Goal: Information Seeking & Learning: Learn about a topic

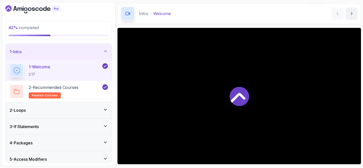
scroll to position [23, 0]
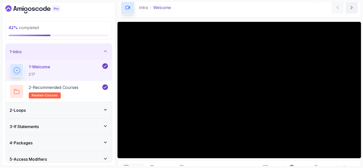
click at [102, 49] on div "1 - Intro" at bounding box center [59, 52] width 106 height 16
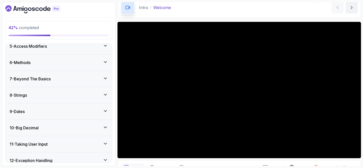
scroll to position [72, 0]
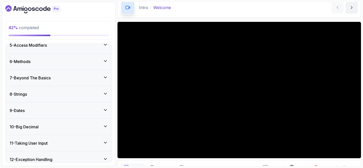
click at [89, 110] on div "9 - Dates" at bounding box center [59, 111] width 98 height 6
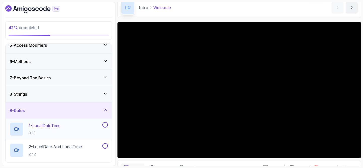
click at [76, 127] on div "1 - LocalDateTime 3:53" at bounding box center [56, 129] width 92 height 14
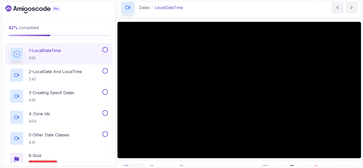
scroll to position [147, 0]
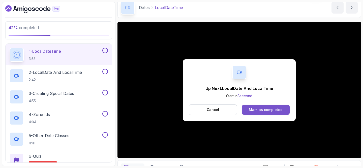
click at [261, 110] on div "Mark as completed" at bounding box center [266, 110] width 34 height 5
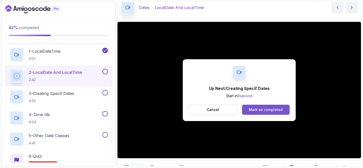
click at [285, 113] on button "Mark as completed" at bounding box center [266, 110] width 48 height 10
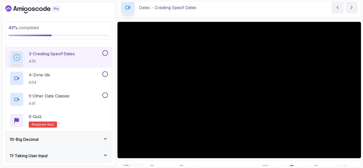
scroll to position [189, 0]
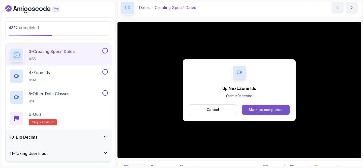
click at [252, 111] on div "Mark as completed" at bounding box center [266, 110] width 34 height 5
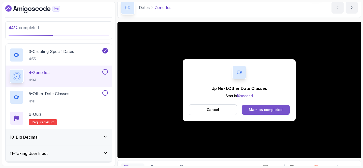
click at [266, 111] on div "Mark as completed" at bounding box center [266, 110] width 34 height 5
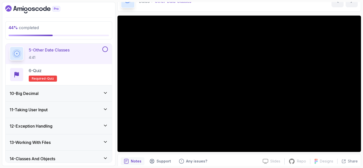
scroll to position [50, 0]
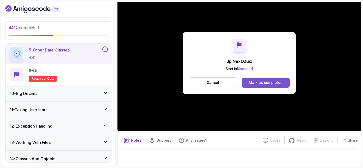
click at [266, 80] on div "Mark as completed" at bounding box center [266, 82] width 34 height 5
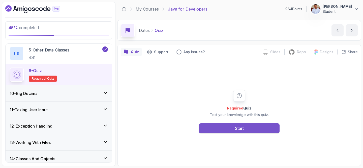
click at [256, 128] on button "Start" at bounding box center [239, 129] width 81 height 10
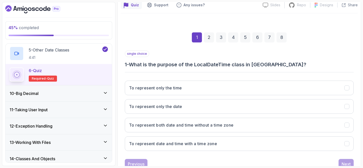
scroll to position [64, 0]
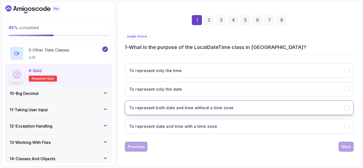
click at [237, 111] on button "To represent both date and time without a time zone" at bounding box center [239, 108] width 229 height 15
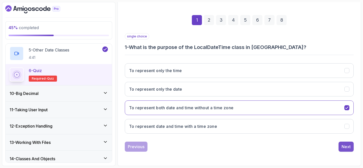
click at [343, 149] on div "Next" at bounding box center [345, 147] width 9 height 6
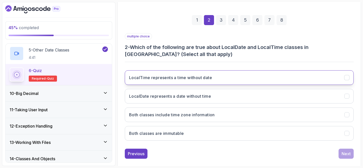
click at [324, 79] on button "LocalTime represents a time without date" at bounding box center [239, 78] width 229 height 15
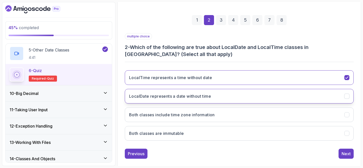
click at [324, 92] on button "LocalDate represents a date without time" at bounding box center [239, 96] width 229 height 15
click at [345, 156] on div "Next" at bounding box center [345, 154] width 9 height 6
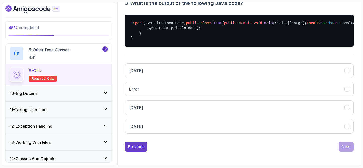
scroll to position [119, 0]
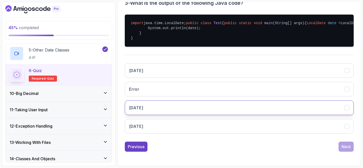
click at [300, 109] on button "2023/10/05" at bounding box center [239, 108] width 229 height 15
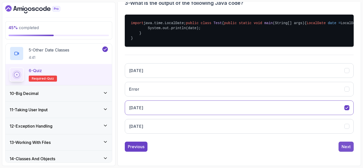
click at [347, 150] on div "Next" at bounding box center [345, 147] width 9 height 6
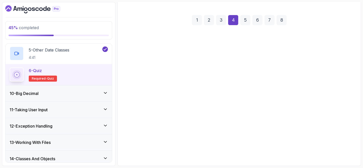
scroll to position [64, 0]
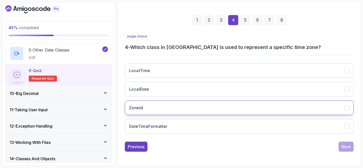
click at [298, 105] on button "ZoneId" at bounding box center [239, 108] width 229 height 15
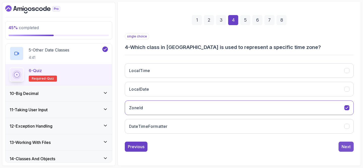
click at [345, 147] on div "Next" at bounding box center [345, 147] width 9 height 6
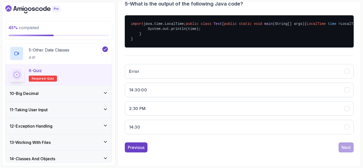
scroll to position [108, 0]
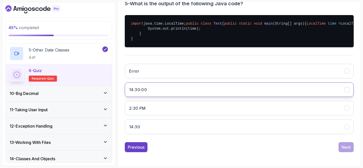
click at [320, 97] on button "14:30:00" at bounding box center [239, 90] width 229 height 15
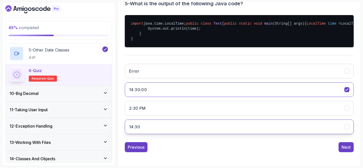
click at [327, 134] on button "14:30" at bounding box center [239, 127] width 229 height 15
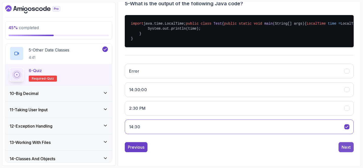
click at [344, 151] on div "Next" at bounding box center [345, 148] width 9 height 6
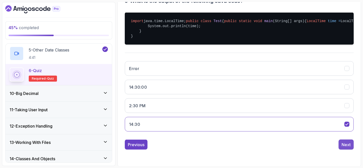
scroll to position [64, 0]
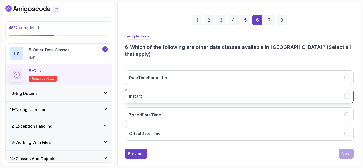
click at [300, 91] on button "Instant" at bounding box center [239, 96] width 229 height 15
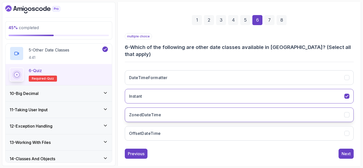
click at [301, 108] on button "ZonedDateTime" at bounding box center [239, 115] width 229 height 15
click at [344, 151] on div "Next" at bounding box center [345, 154] width 9 height 6
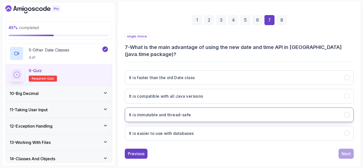
click at [332, 114] on button "It is immutable and thread-safe" at bounding box center [239, 115] width 229 height 15
click at [345, 154] on div "Next" at bounding box center [345, 154] width 9 height 6
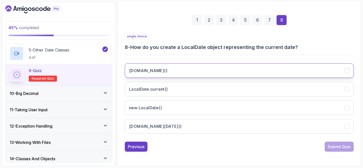
click at [324, 66] on button "LocalDate.now()" at bounding box center [239, 70] width 229 height 15
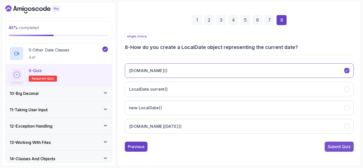
click at [338, 146] on div "Submit Quiz" at bounding box center [338, 147] width 23 height 6
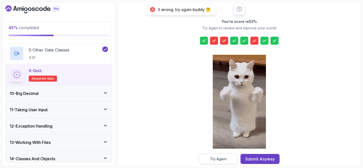
click at [230, 157] on button "Try Again" at bounding box center [218, 159] width 39 height 11
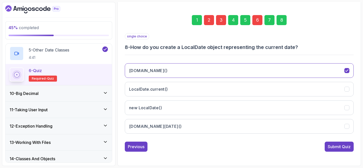
click at [210, 23] on div "2" at bounding box center [209, 20] width 10 height 10
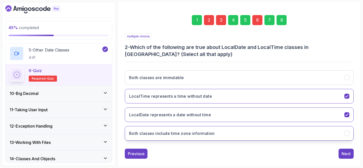
click at [209, 133] on h3 "Both classes include time zone information" at bounding box center [172, 134] width 86 height 6
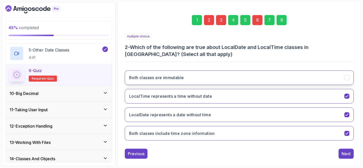
click at [212, 78] on button "Both classes are immutable" at bounding box center [239, 78] width 229 height 15
click at [210, 133] on h3 "Both classes include time zone information" at bounding box center [172, 134] width 86 height 6
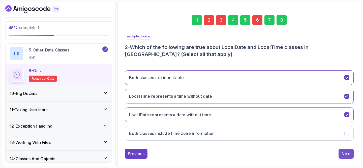
click at [344, 154] on div "Next" at bounding box center [345, 154] width 9 height 6
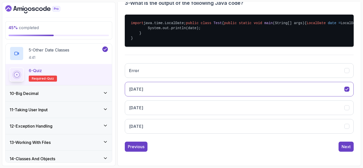
scroll to position [113, 0]
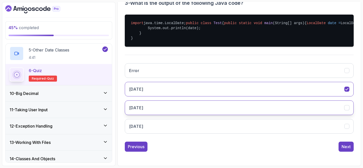
click at [308, 115] on button "2023-10-05" at bounding box center [239, 108] width 229 height 15
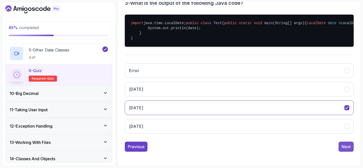
click at [348, 150] on div "Next" at bounding box center [345, 147] width 9 height 6
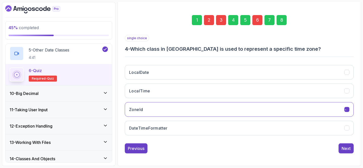
scroll to position [64, 0]
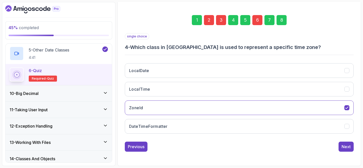
click at [259, 22] on div "6" at bounding box center [257, 20] width 10 height 10
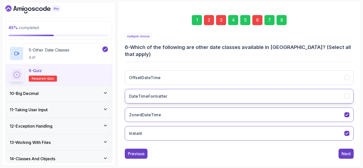
click at [269, 89] on button "DateTimeFormatter" at bounding box center [239, 96] width 229 height 15
click at [283, 23] on div "8" at bounding box center [281, 20] width 10 height 10
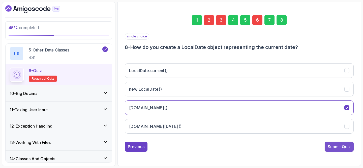
click at [344, 152] on button "Submit Quiz" at bounding box center [338, 147] width 29 height 10
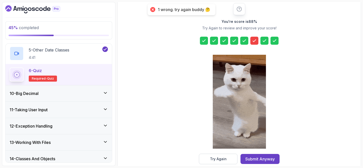
scroll to position [73, 0]
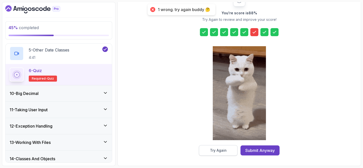
click at [230, 148] on button "Try Again" at bounding box center [218, 151] width 39 height 11
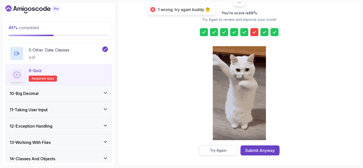
scroll to position [64, 0]
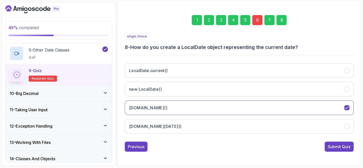
click at [259, 18] on div "6" at bounding box center [257, 20] width 10 height 10
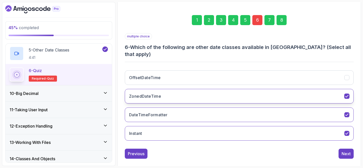
click at [267, 89] on button "ZonedDateTime" at bounding box center [239, 96] width 229 height 15
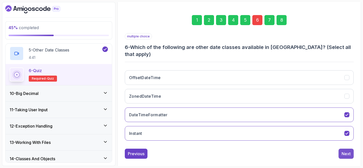
click at [344, 151] on div "Next" at bounding box center [345, 154] width 9 height 6
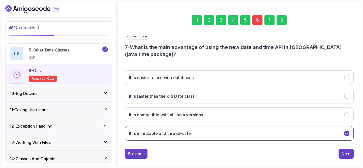
click at [280, 20] on div "8" at bounding box center [281, 20] width 10 height 10
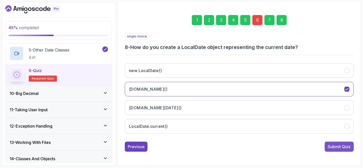
click at [337, 148] on div "Submit Quiz" at bounding box center [338, 147] width 23 height 6
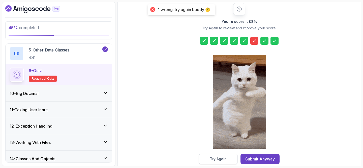
click at [223, 161] on div "Try Again" at bounding box center [218, 159] width 17 height 5
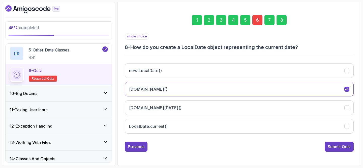
click at [258, 19] on div "6" at bounding box center [257, 20] width 10 height 10
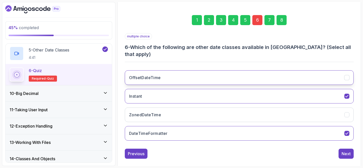
click at [238, 71] on button "OffsetDateTime" at bounding box center [239, 78] width 229 height 15
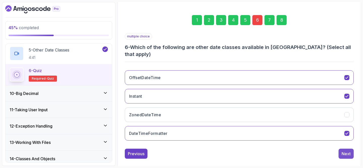
click at [345, 151] on div "Next" at bounding box center [345, 154] width 9 height 6
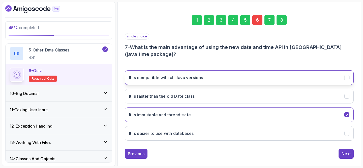
scroll to position [72, 0]
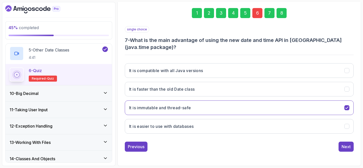
click at [278, 13] on div "8" at bounding box center [281, 13] width 10 height 10
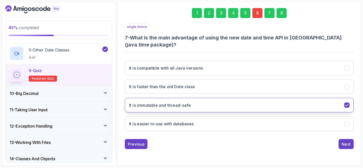
scroll to position [64, 0]
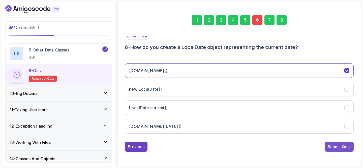
click at [336, 149] on div "Submit Quiz" at bounding box center [338, 147] width 23 height 6
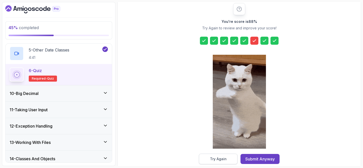
click at [213, 161] on div "Try Again" at bounding box center [218, 159] width 17 height 5
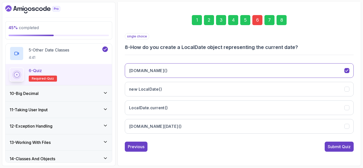
click at [257, 21] on div "6" at bounding box center [257, 20] width 10 height 10
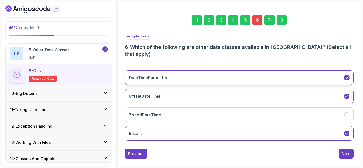
click at [230, 72] on button "DateTimeFormatter" at bounding box center [239, 78] width 229 height 15
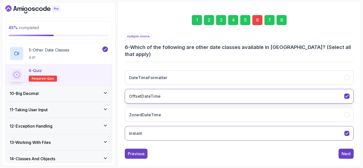
click at [230, 89] on button "OffsetDateTime" at bounding box center [239, 96] width 229 height 15
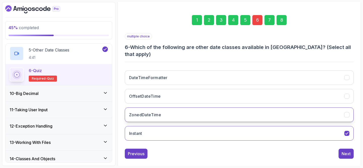
click at [230, 108] on button "ZonedDateTime" at bounding box center [239, 115] width 229 height 15
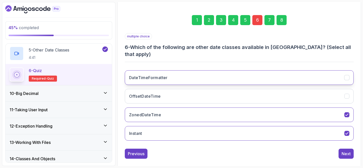
click at [230, 71] on button "DateTimeFormatter" at bounding box center [239, 78] width 229 height 15
click at [349, 151] on div "Next" at bounding box center [345, 154] width 9 height 6
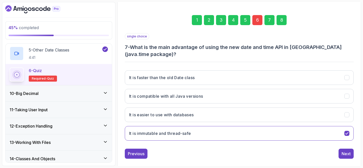
click at [279, 25] on div "1 2 3 4 5 6 7 8" at bounding box center [239, 20] width 229 height 26
click at [279, 25] on div "8" at bounding box center [281, 20] width 10 height 10
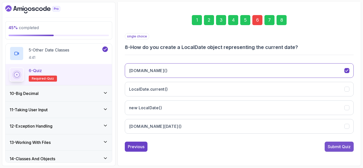
click at [334, 144] on div "Submit Quiz" at bounding box center [338, 147] width 23 height 6
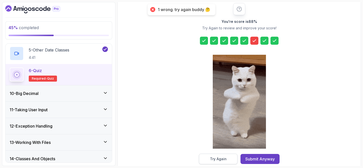
click at [227, 158] on button "Try Again" at bounding box center [218, 159] width 39 height 11
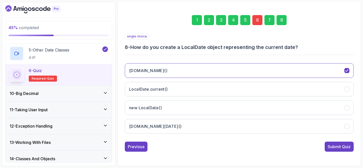
click at [256, 21] on div "6" at bounding box center [257, 20] width 10 height 10
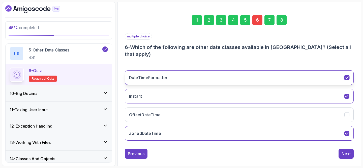
click at [315, 71] on button "DateTimeFormatter" at bounding box center [239, 78] width 229 height 15
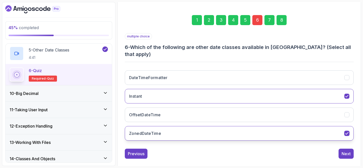
click at [313, 126] on button "ZonedDateTime" at bounding box center [239, 133] width 229 height 15
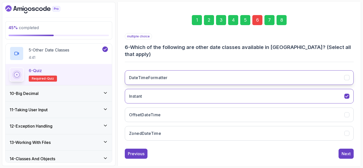
click at [321, 74] on button "DateTimeFormatter" at bounding box center [239, 78] width 229 height 15
click at [281, 21] on div "8" at bounding box center [281, 20] width 10 height 10
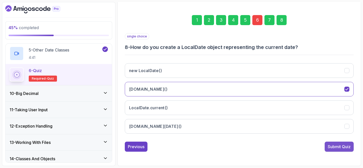
click at [334, 149] on div "Submit Quiz" at bounding box center [338, 147] width 23 height 6
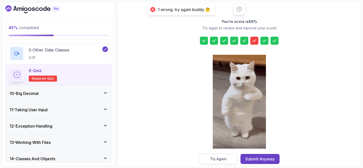
click at [219, 159] on div "Try Again" at bounding box center [218, 159] width 17 height 5
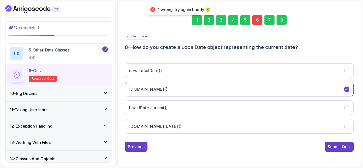
click at [256, 21] on div "6" at bounding box center [257, 20] width 10 height 10
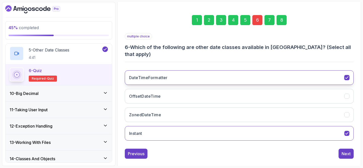
click at [293, 73] on button "DateTimeFormatter" at bounding box center [239, 78] width 229 height 15
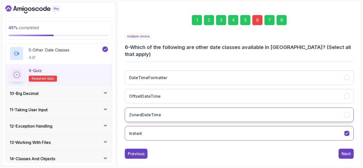
click at [307, 108] on button "ZonedDateTime" at bounding box center [239, 115] width 229 height 15
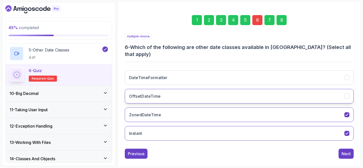
click at [307, 93] on button "OffsetDateTime" at bounding box center [239, 96] width 229 height 15
click at [284, 21] on div "8" at bounding box center [281, 20] width 10 height 10
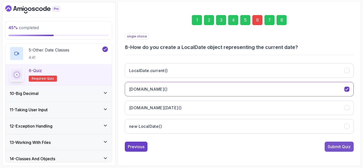
click at [333, 149] on div "Submit Quiz" at bounding box center [338, 147] width 23 height 6
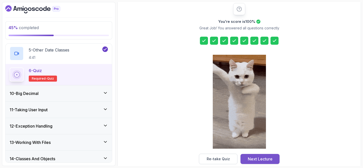
click at [262, 163] on button "Next Lecture" at bounding box center [259, 159] width 39 height 10
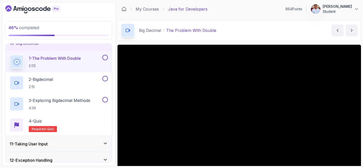
scroll to position [157, 0]
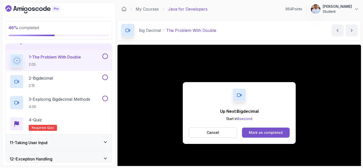
click at [274, 130] on div "Mark as completed" at bounding box center [266, 132] width 34 height 5
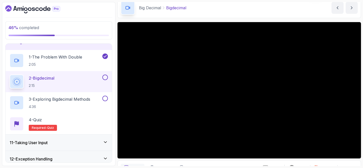
scroll to position [27, 0]
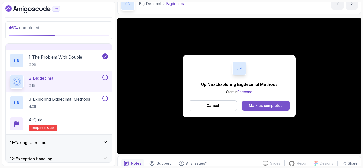
click at [269, 108] on button "Mark as completed" at bounding box center [266, 106] width 48 height 10
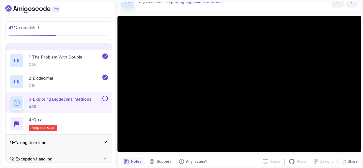
scroll to position [31, 0]
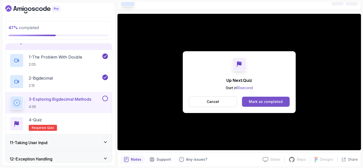
click at [262, 97] on button "Mark as completed" at bounding box center [266, 102] width 48 height 10
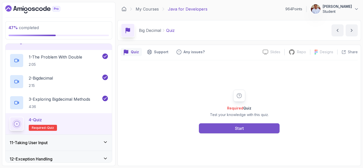
click at [241, 128] on div "Start" at bounding box center [239, 129] width 9 height 6
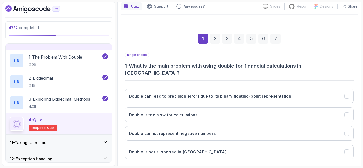
scroll to position [64, 0]
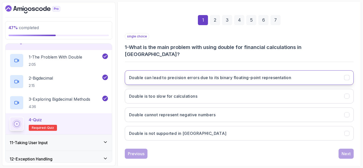
click at [269, 75] on h3 "Double can lead to precision errors due to its binary floating-point representa…" at bounding box center [210, 78] width 162 height 6
click at [343, 151] on div "Next" at bounding box center [345, 154] width 9 height 6
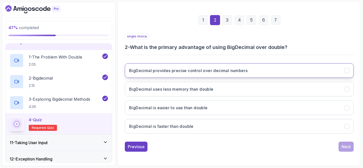
click at [256, 77] on button "BigDecimal provides precise control over decimal numbers" at bounding box center [239, 70] width 229 height 15
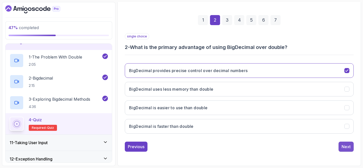
click at [341, 145] on button "Next" at bounding box center [345, 147] width 15 height 10
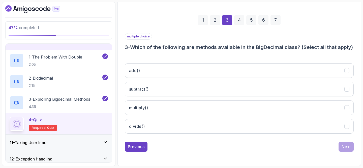
scroll to position [72, 0]
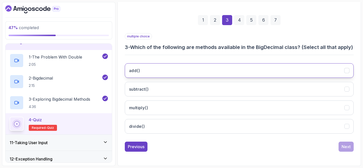
click at [191, 70] on button "add()" at bounding box center [239, 70] width 229 height 15
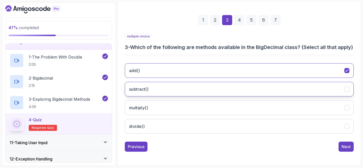
click at [191, 82] on button "subtract()" at bounding box center [239, 89] width 229 height 15
click at [186, 100] on div "add() subtract() multiply() divide()" at bounding box center [239, 98] width 229 height 79
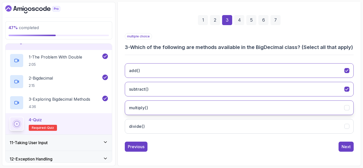
click at [186, 107] on button "multiply()" at bounding box center [239, 108] width 229 height 15
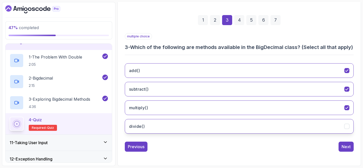
click at [186, 121] on button "divide()" at bounding box center [239, 126] width 229 height 15
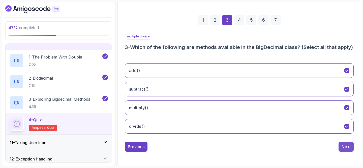
click at [350, 151] on button "Next" at bounding box center [345, 147] width 15 height 10
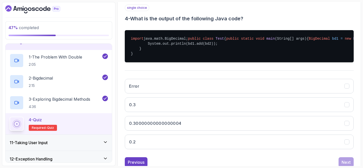
scroll to position [94, 0]
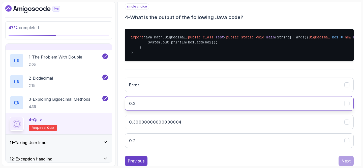
click at [218, 111] on button "0.3" at bounding box center [239, 103] width 229 height 15
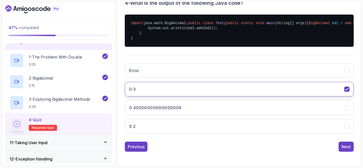
scroll to position [115, 0]
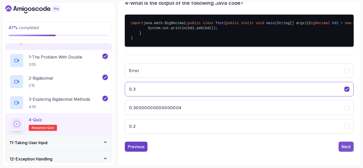
click at [344, 150] on div "Next" at bounding box center [345, 147] width 9 height 6
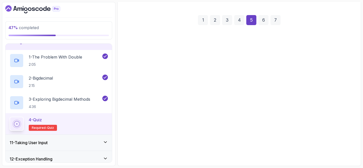
scroll to position [64, 0]
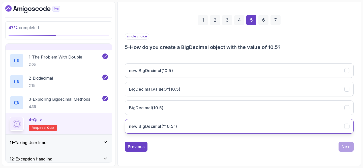
click at [230, 133] on button "new BigDecimal("10.5")" at bounding box center [239, 126] width 229 height 15
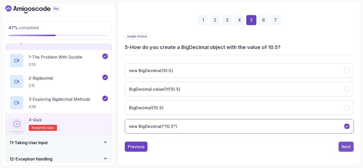
click at [344, 146] on div "Next" at bounding box center [345, 147] width 9 height 6
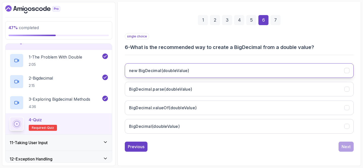
click at [224, 74] on button "new BigDecimal(doubleValue)" at bounding box center [239, 70] width 229 height 15
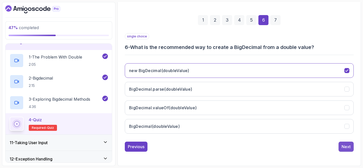
click at [347, 146] on div "Next" at bounding box center [345, 147] width 9 height 6
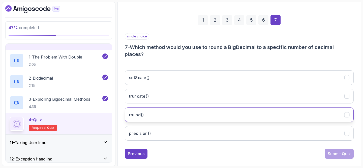
click at [245, 117] on button "round()" at bounding box center [239, 115] width 229 height 15
click at [339, 155] on div "Submit Quiz" at bounding box center [338, 154] width 23 height 6
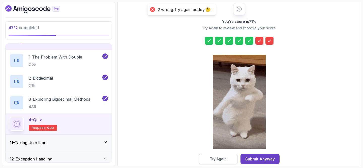
click at [225, 156] on button "Try Again" at bounding box center [218, 159] width 39 height 11
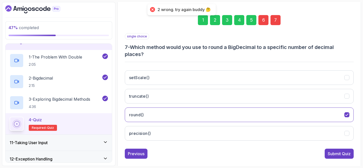
click at [265, 20] on div "6" at bounding box center [263, 20] width 10 height 10
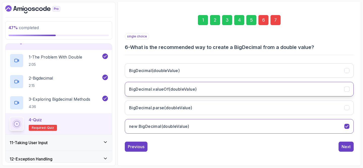
click at [218, 84] on button "BigDecimal.valueOf(doubleValue)" at bounding box center [239, 89] width 229 height 15
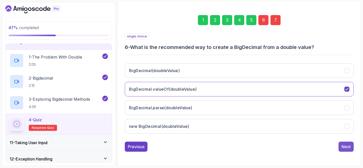
click at [345, 145] on div "Next" at bounding box center [345, 147] width 9 height 6
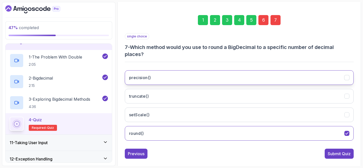
click at [210, 81] on button "precision()" at bounding box center [239, 78] width 229 height 15
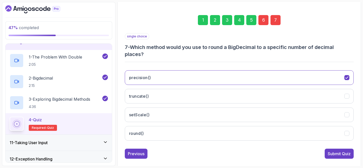
click at [336, 154] on div "Submit Quiz" at bounding box center [338, 154] width 23 height 6
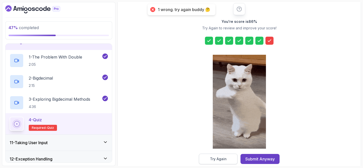
click at [230, 159] on button "Try Again" at bounding box center [218, 159] width 39 height 11
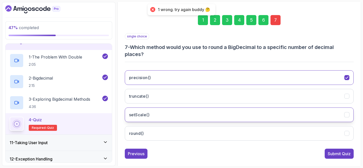
click at [205, 113] on button "setScale()" at bounding box center [239, 115] width 229 height 15
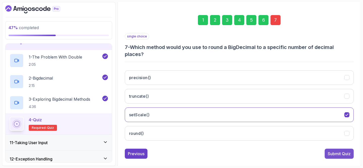
click at [333, 153] on div "Submit Quiz" at bounding box center [338, 154] width 23 height 6
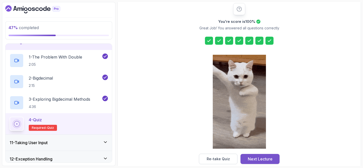
click at [249, 156] on div "Next Lecture" at bounding box center [260, 159] width 25 height 6
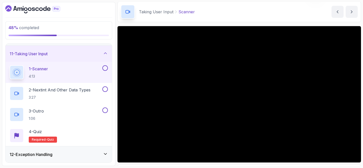
scroll to position [25, 0]
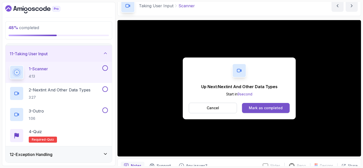
click at [255, 108] on div "Mark as completed" at bounding box center [266, 108] width 34 height 5
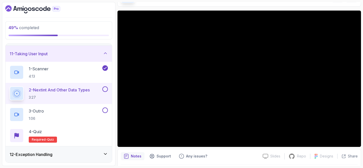
scroll to position [35, 0]
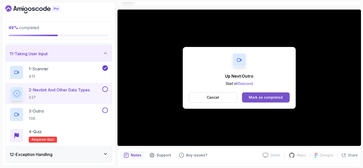
click at [280, 95] on div "Mark as completed" at bounding box center [266, 97] width 34 height 5
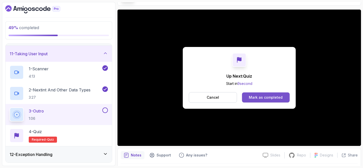
click at [275, 97] on div "Mark as completed" at bounding box center [266, 97] width 34 height 5
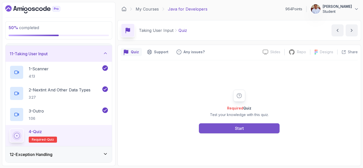
click at [262, 127] on button "Start" at bounding box center [239, 129] width 81 height 10
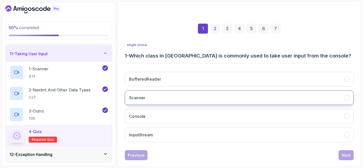
scroll to position [56, 0]
click at [248, 101] on button "Scanner" at bounding box center [239, 97] width 229 height 15
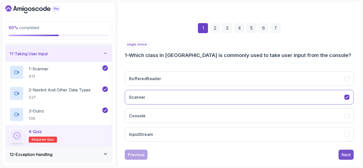
click at [344, 155] on div "Next" at bounding box center [345, 155] width 9 height 6
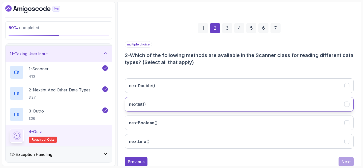
click at [298, 109] on button "nextInt()" at bounding box center [239, 104] width 229 height 15
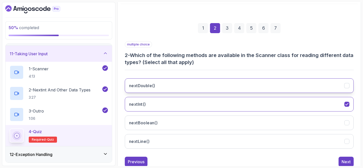
click at [296, 84] on button "nextDouble()" at bounding box center [239, 86] width 229 height 15
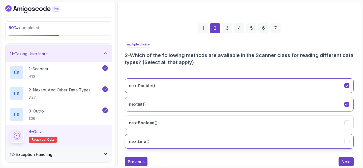
click at [293, 141] on button "nextLine()" at bounding box center [239, 141] width 229 height 15
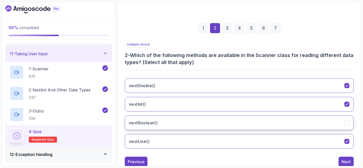
click at [294, 128] on button "nextBoolean()" at bounding box center [239, 123] width 229 height 15
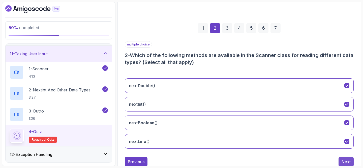
click at [341, 159] on button "Next" at bounding box center [345, 162] width 15 height 10
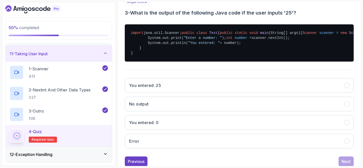
scroll to position [105, 0]
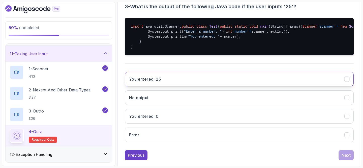
click at [318, 87] on button "You entered: 25" at bounding box center [239, 79] width 229 height 15
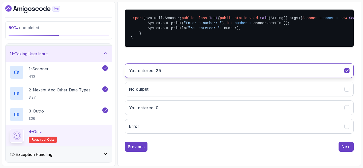
scroll to position [125, 0]
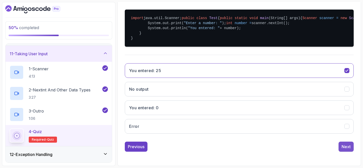
click at [343, 150] on div "Next" at bounding box center [345, 147] width 9 height 6
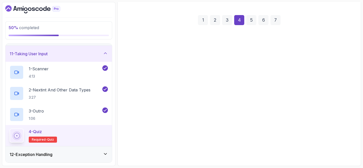
scroll to position [64, 0]
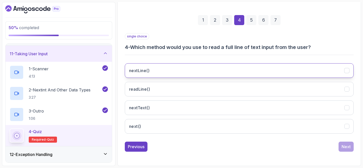
click at [323, 73] on button "nextLine()" at bounding box center [239, 70] width 229 height 15
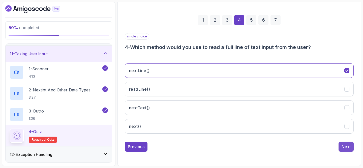
click at [346, 149] on div "Next" at bounding box center [345, 147] width 9 height 6
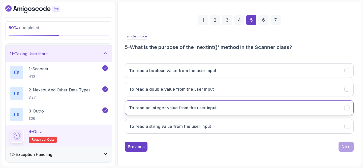
click at [297, 116] on div "To read a boolean value from the user input To read a double value from the use…" at bounding box center [239, 98] width 229 height 79
click at [297, 114] on button "To read an integer value from the user input" at bounding box center [239, 108] width 229 height 15
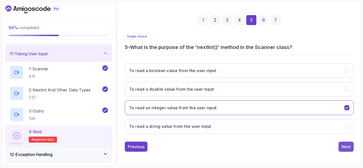
click at [351, 146] on button "Next" at bounding box center [345, 147] width 15 height 10
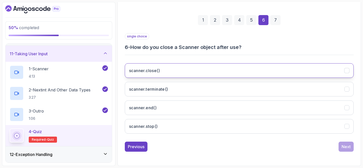
click at [264, 74] on button "scanner.close()" at bounding box center [239, 70] width 229 height 15
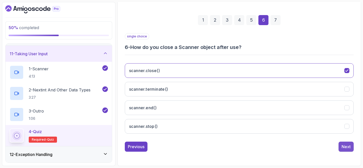
click at [349, 148] on div "Next" at bounding box center [345, 147] width 9 height 6
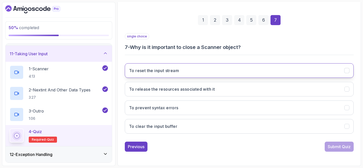
click at [327, 75] on button "To reset the input stream" at bounding box center [239, 70] width 229 height 15
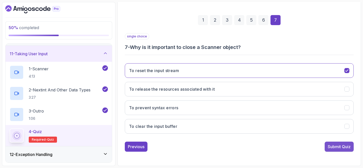
click at [343, 148] on div "Submit Quiz" at bounding box center [338, 147] width 23 height 6
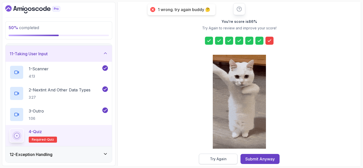
click at [218, 159] on div "Try Again" at bounding box center [218, 159] width 17 height 5
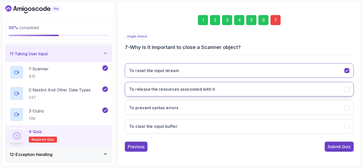
click at [227, 89] on button "To release the resources associated with it" at bounding box center [239, 89] width 229 height 15
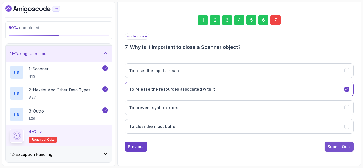
click at [328, 146] on div "Submit Quiz" at bounding box center [338, 147] width 23 height 6
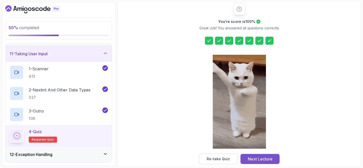
click at [263, 161] on div "Next Lecture" at bounding box center [260, 159] width 25 height 6
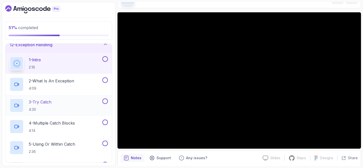
scroll to position [179, 0]
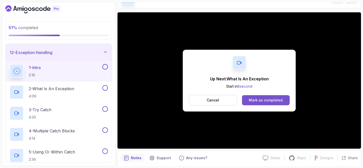
click at [263, 101] on div "Mark as completed" at bounding box center [266, 100] width 34 height 5
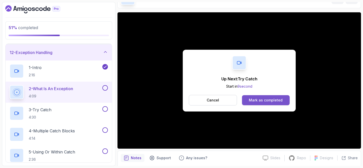
click at [281, 101] on div "Mark as completed" at bounding box center [266, 100] width 34 height 5
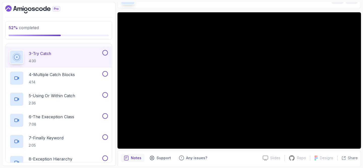
scroll to position [236, 0]
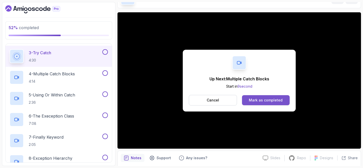
click at [262, 98] on div "Mark as completed" at bounding box center [266, 100] width 34 height 5
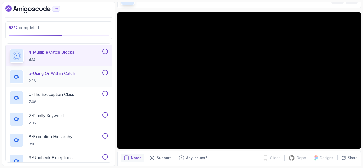
scroll to position [259, 0]
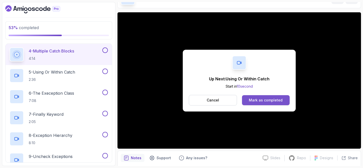
click at [279, 100] on div "Mark as completed" at bounding box center [266, 100] width 34 height 5
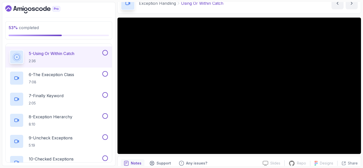
scroll to position [279, 0]
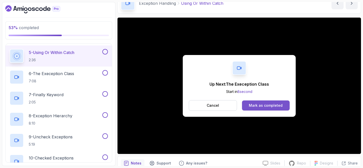
click at [245, 104] on button "Mark as completed" at bounding box center [266, 106] width 48 height 10
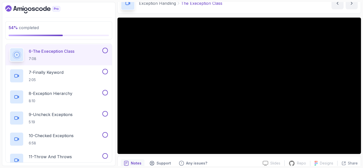
scroll to position [303, 0]
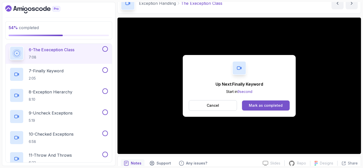
click at [261, 104] on div "Mark as completed" at bounding box center [266, 105] width 34 height 5
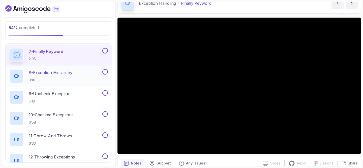
scroll to position [324, 0]
